Goal: Communication & Community: Share content

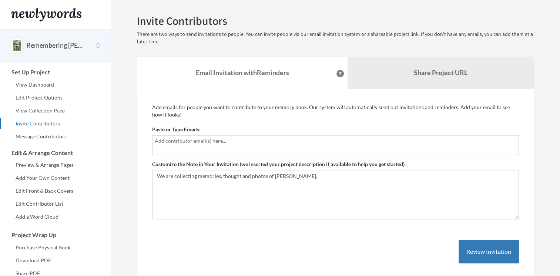
click at [199, 143] on input "text" at bounding box center [336, 141] width 362 height 8
type input "a"
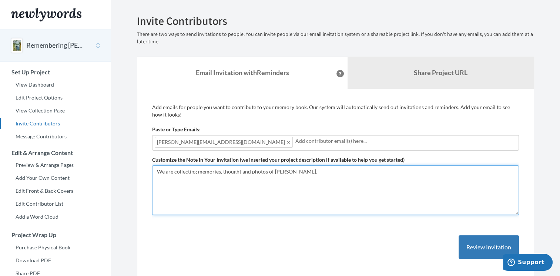
click at [342, 178] on textarea "We are collecting memories, thought and photos of [PERSON_NAME]." at bounding box center [335, 190] width 367 height 50
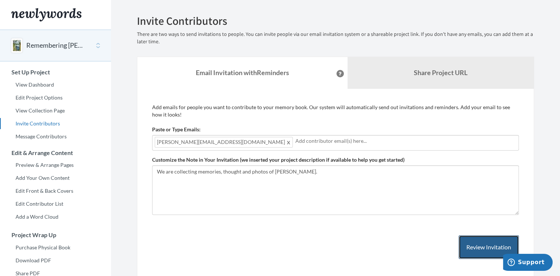
click at [476, 249] on button "Review Invitation" at bounding box center [489, 247] width 60 height 24
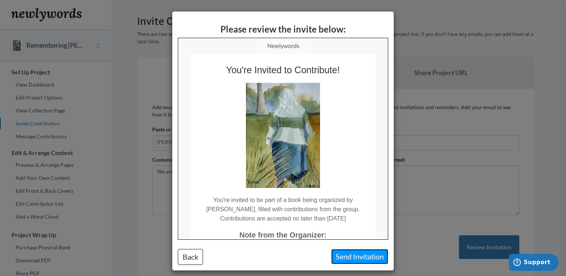
click at [357, 255] on button "Send Invitation" at bounding box center [359, 256] width 57 height 15
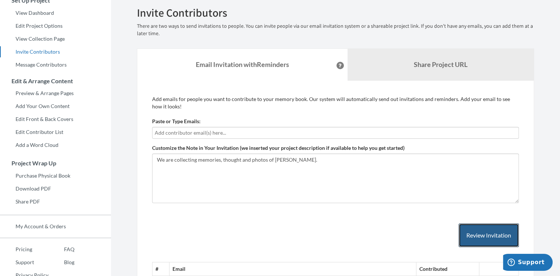
scroll to position [130, 0]
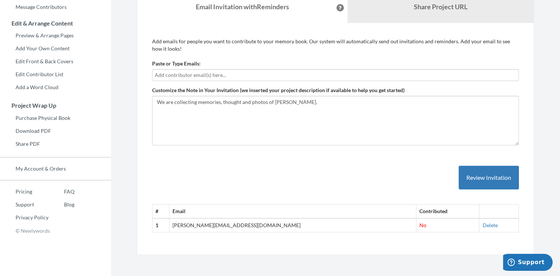
click at [190, 228] on td "[PERSON_NAME][EMAIL_ADDRESS][DOMAIN_NAME]" at bounding box center [292, 225] width 247 height 14
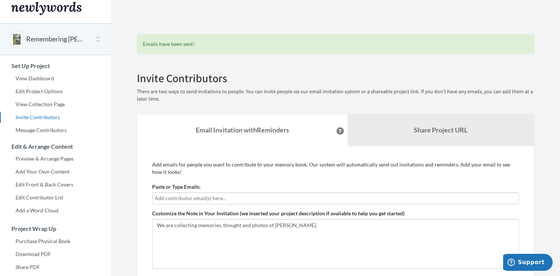
scroll to position [0, 0]
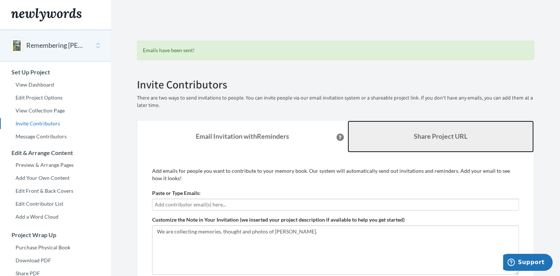
click at [425, 132] on b "Share Project URL" at bounding box center [441, 136] width 54 height 8
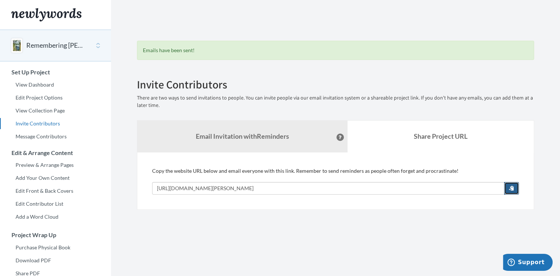
click at [515, 189] on button "button" at bounding box center [511, 188] width 15 height 13
click at [20, 46] on div "Main" at bounding box center [16, 45] width 11 height 15
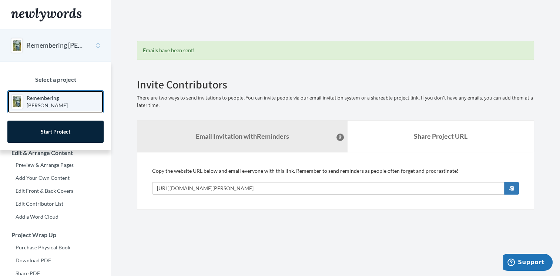
click at [36, 95] on link "Remembering [PERSON_NAME]" at bounding box center [55, 101] width 96 height 23
